Goal: Task Accomplishment & Management: Manage account settings

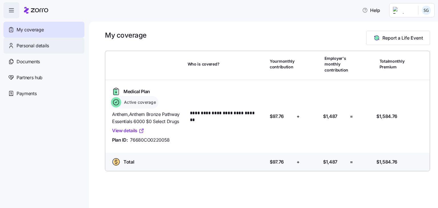
click at [34, 44] on span "Personal details" at bounding box center [33, 45] width 32 height 7
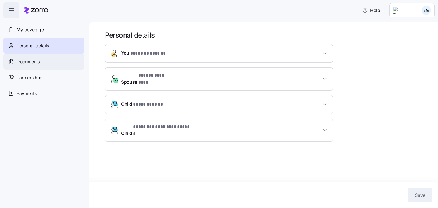
click at [28, 62] on span "Documents" at bounding box center [28, 61] width 23 height 7
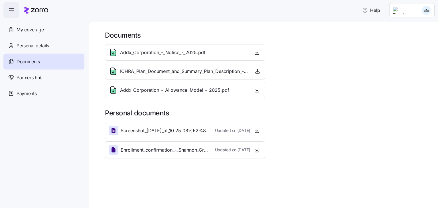
click at [113, 131] on icon at bounding box center [114, 131] width 2 height 2
click at [256, 129] on icon "button" at bounding box center [257, 131] width 6 height 6
click at [257, 151] on icon "button" at bounding box center [257, 150] width 6 height 6
click at [29, 93] on span "Payments" at bounding box center [27, 93] width 20 height 7
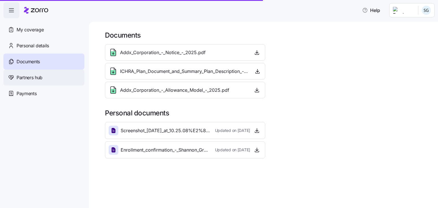
click at [32, 78] on span "Partners hub" at bounding box center [30, 77] width 26 height 7
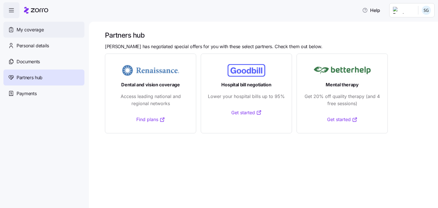
click at [40, 31] on span "My coverage" at bounding box center [30, 29] width 27 height 7
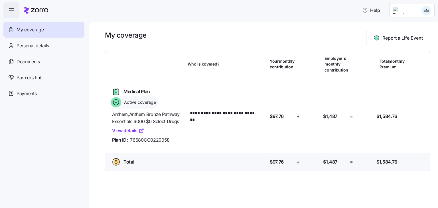
click at [247, 155] on div "Total Who is covered? Your contribution: $97.76 + Employer's contribution: $1,4…" at bounding box center [267, 163] width 329 height 21
click at [38, 44] on span "Personal details" at bounding box center [33, 45] width 32 height 7
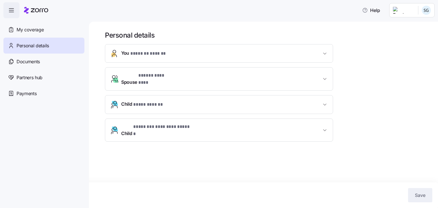
click at [324, 104] on icon "button" at bounding box center [324, 104] width 3 height 1
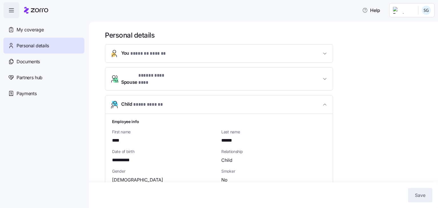
click at [326, 53] on icon "button" at bounding box center [325, 54] width 6 height 6
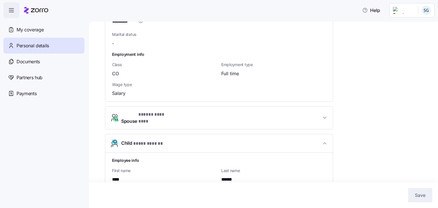
scroll to position [259, 0]
click at [31, 29] on span "My coverage" at bounding box center [30, 29] width 27 height 7
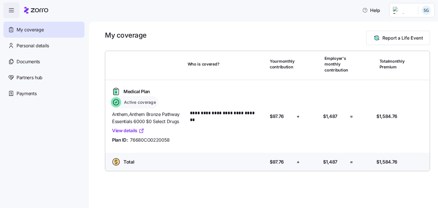
click at [131, 95] on div "Medical Plan" at bounding box center [130, 91] width 41 height 9
click at [129, 130] on link "View details" at bounding box center [128, 130] width 32 height 7
click at [176, 144] on div "Anthem , Anthem Bronze Pathway Essentials 6000 $0 Select Drugs View details Pla…" at bounding box center [148, 127] width 76 height 37
